Goal: Find specific page/section: Find specific page/section

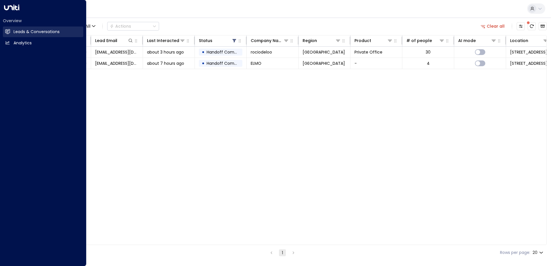
click at [7, 30] on icon at bounding box center [7, 31] width 5 height 3
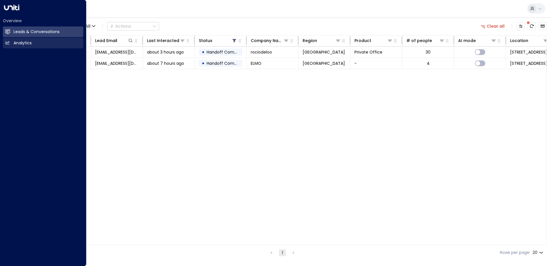
click at [14, 41] on h2 "Analytics" at bounding box center [23, 43] width 18 height 6
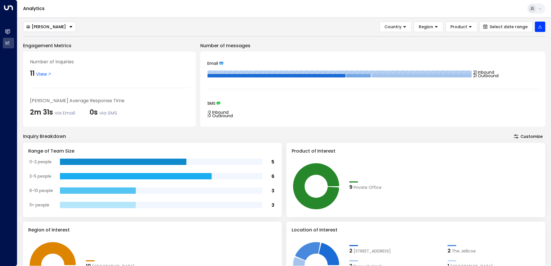
click at [44, 77] on span "View" at bounding box center [44, 74] width 16 height 7
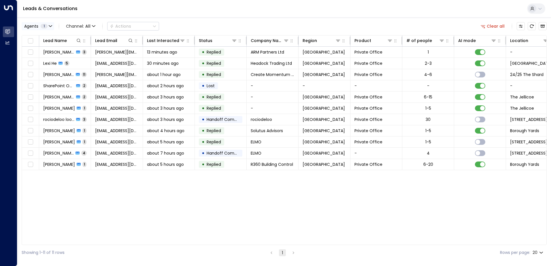
click at [53, 27] on button "Agents 1" at bounding box center [38, 26] width 33 height 8
click at [82, 24] on div at bounding box center [275, 133] width 551 height 266
click at [522, 26] on icon "Customize" at bounding box center [520, 26] width 5 height 5
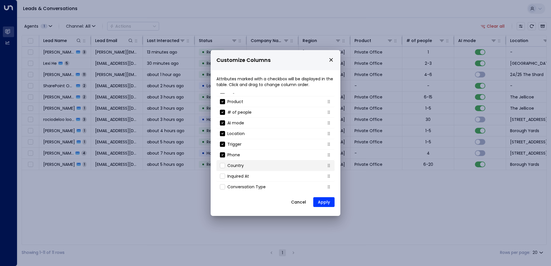
scroll to position [62, 0]
click at [301, 203] on button "Cancel" at bounding box center [298, 202] width 25 height 10
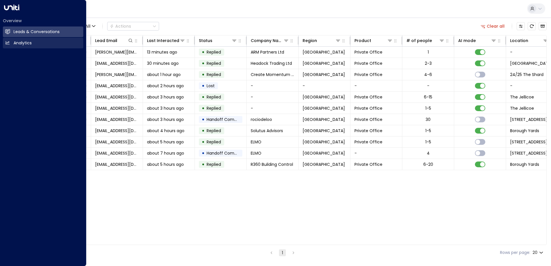
click at [17, 39] on link "Analytics Analytics" at bounding box center [43, 43] width 80 height 11
